Goal: Check status: Check status

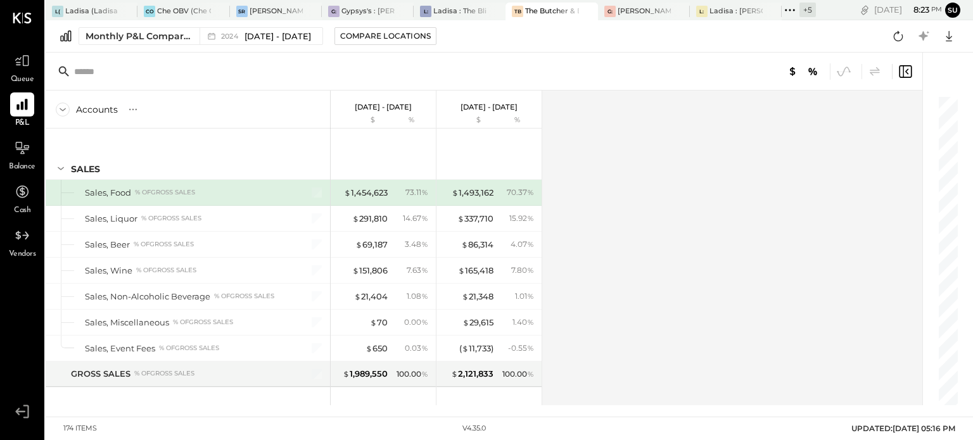
scroll to position [3020, 0]
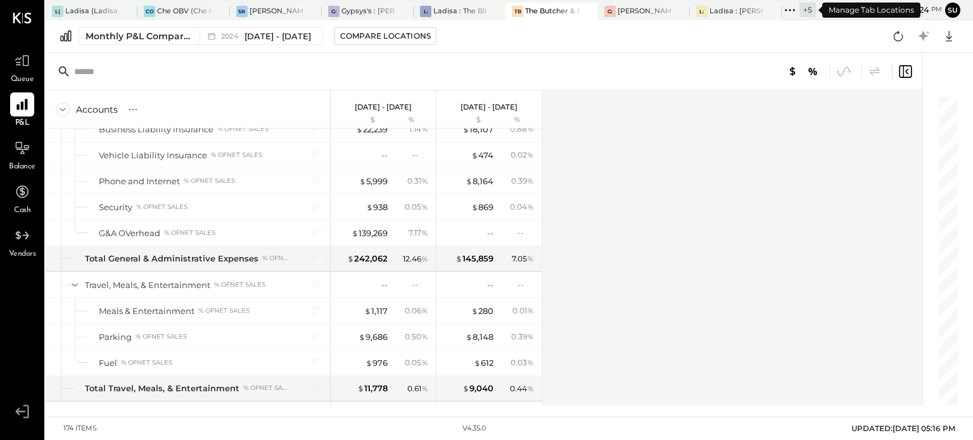
click at [788, 8] on icon at bounding box center [789, 10] width 16 height 16
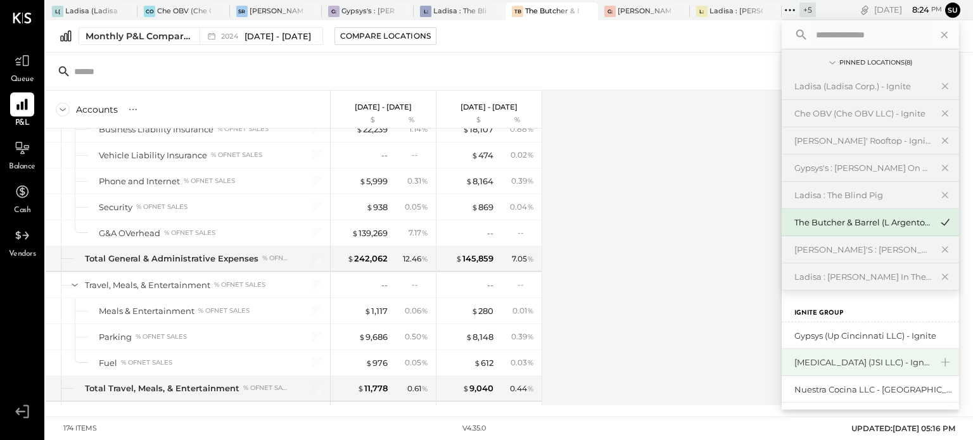
click at [822, 360] on div "[MEDICAL_DATA] (JSI LLC) - Ignite" at bounding box center [862, 362] width 137 height 12
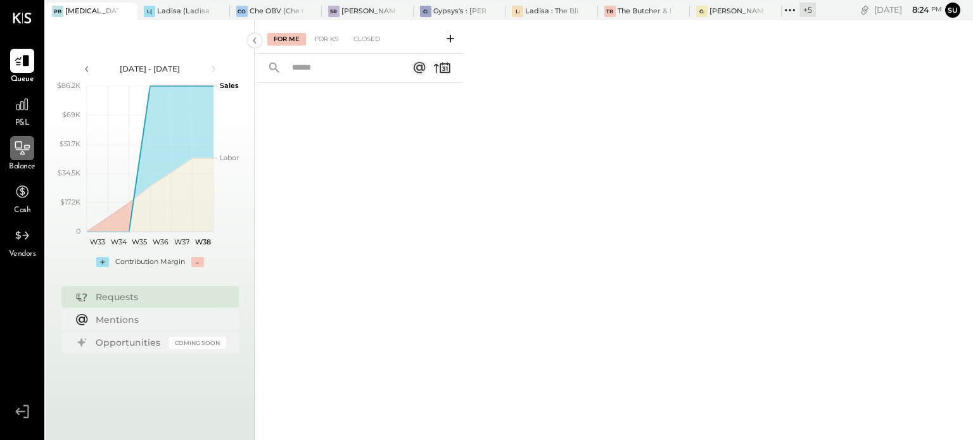
click at [22, 153] on icon at bounding box center [22, 147] width 15 height 13
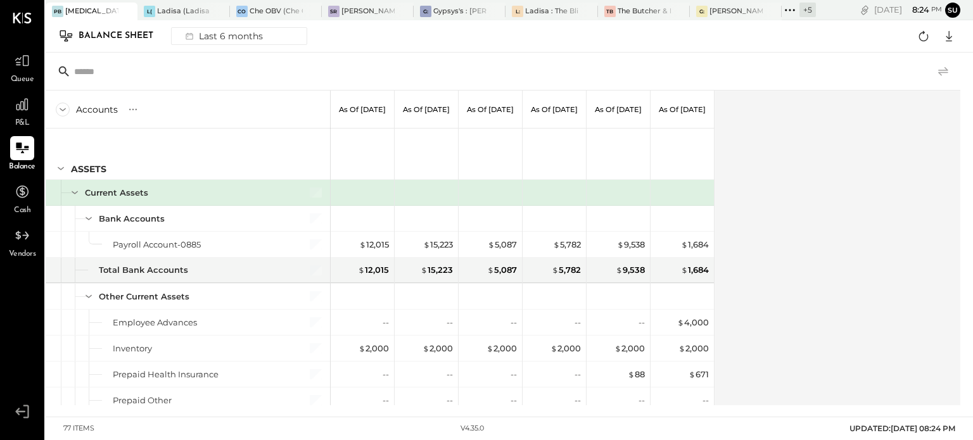
click at [943, 68] on icon at bounding box center [942, 71] width 15 height 15
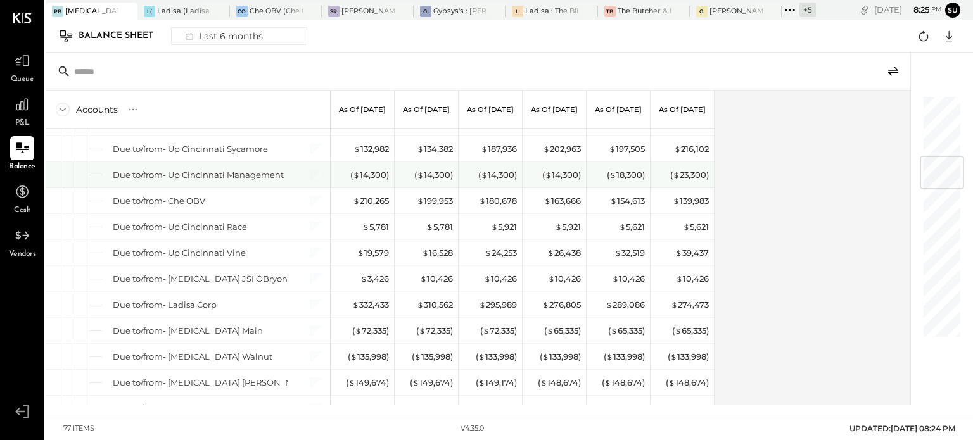
scroll to position [580, 0]
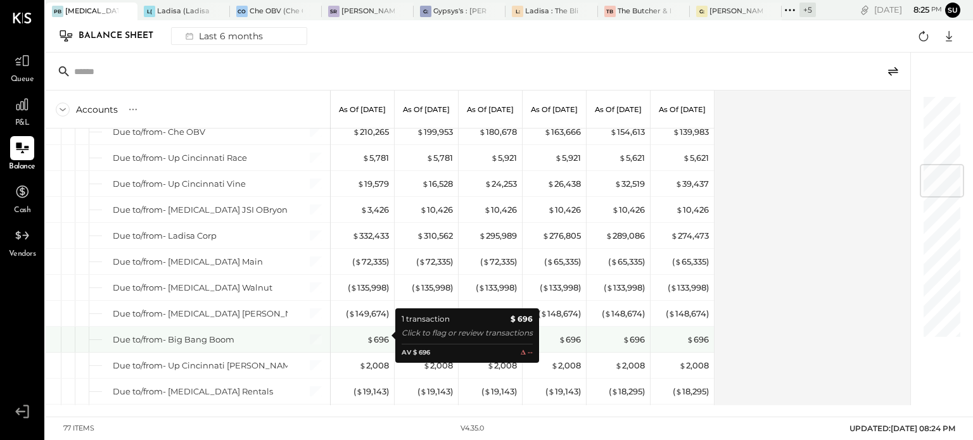
click at [351, 341] on div "$ 696" at bounding box center [363, 340] width 51 height 12
